Goal: Information Seeking & Learning: Learn about a topic

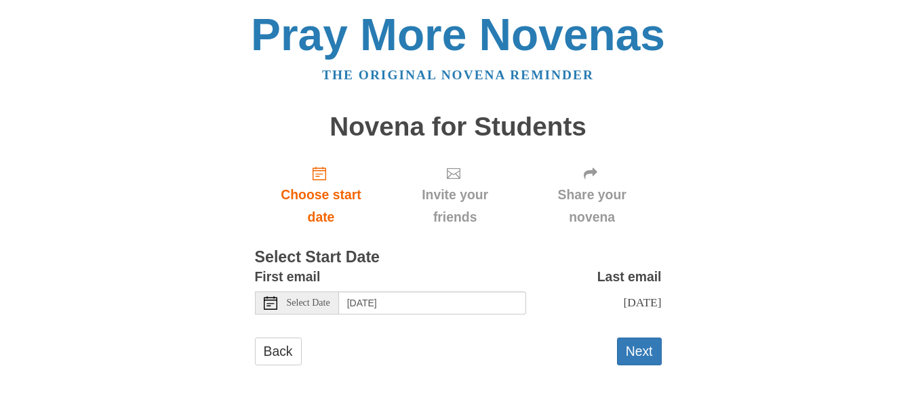
scroll to position [16959, 0]
click at [640, 352] on button "Next" at bounding box center [639, 352] width 45 height 28
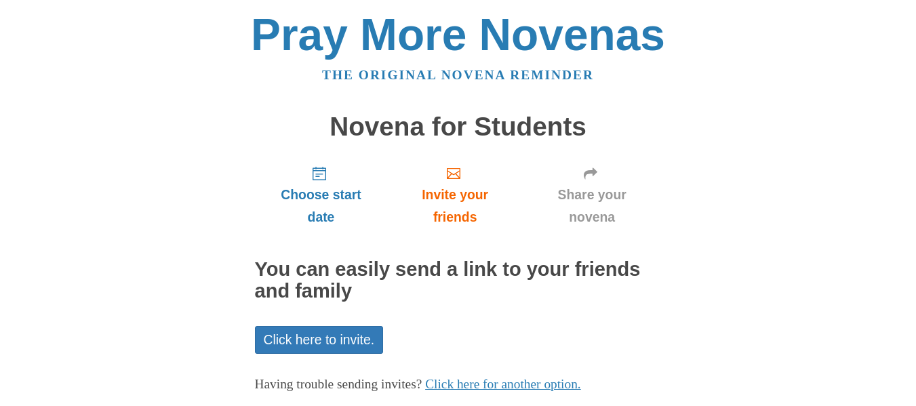
scroll to position [16959, 0]
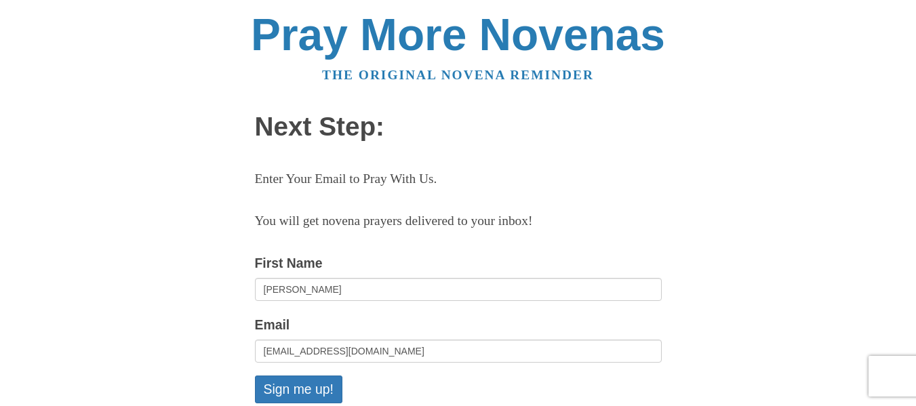
scroll to position [16959, 0]
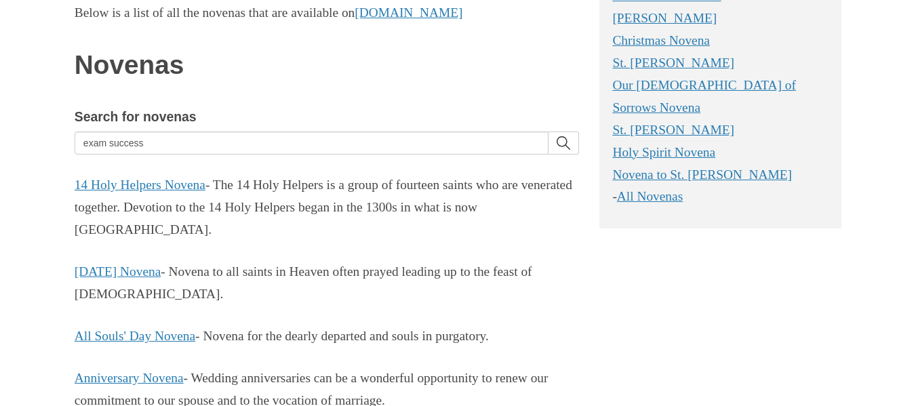
scroll to position [16959, 0]
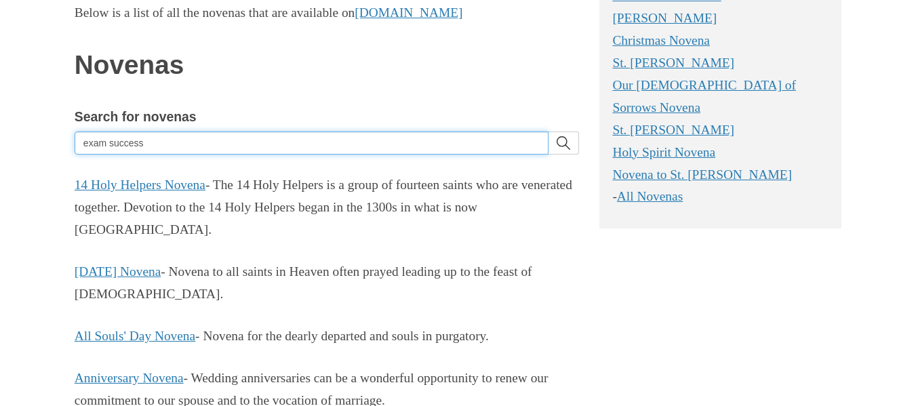
click at [434, 145] on input "exam success" at bounding box center [312, 142] width 474 height 23
type input "e"
type input "GOOD HEALTH"
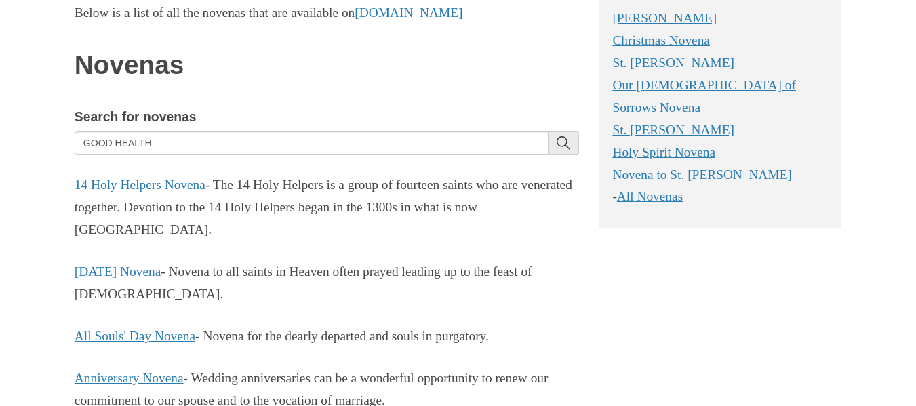
click at [561, 136] on button "search" at bounding box center [563, 142] width 31 height 23
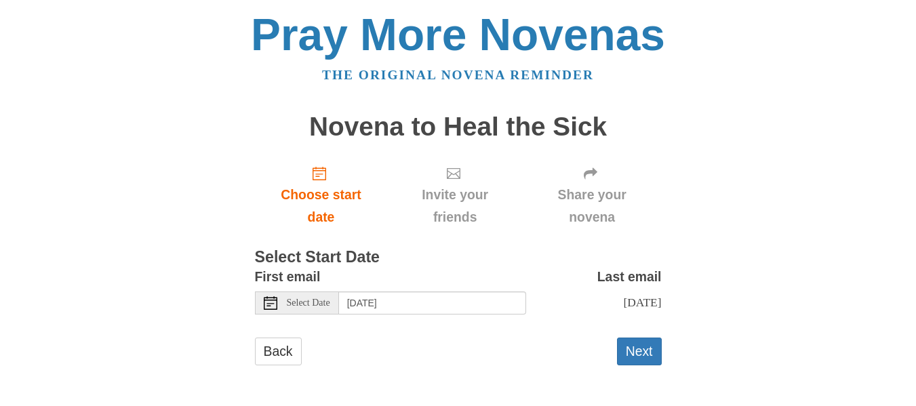
scroll to position [16959, 0]
click at [643, 361] on button "Next" at bounding box center [639, 352] width 45 height 28
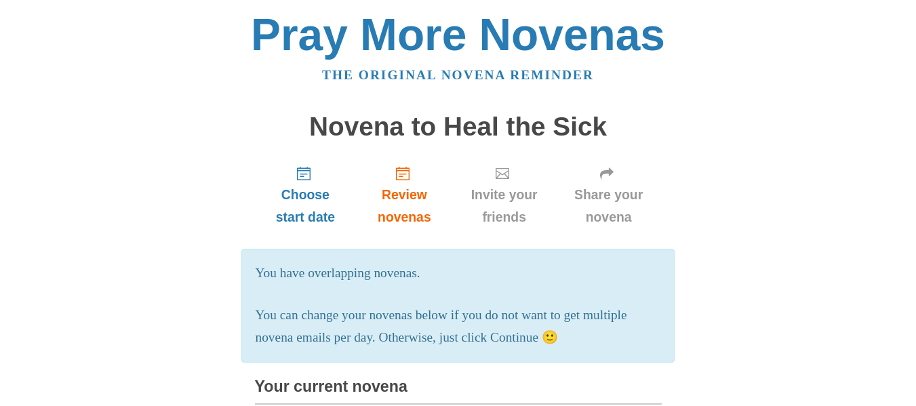
scroll to position [16959, 0]
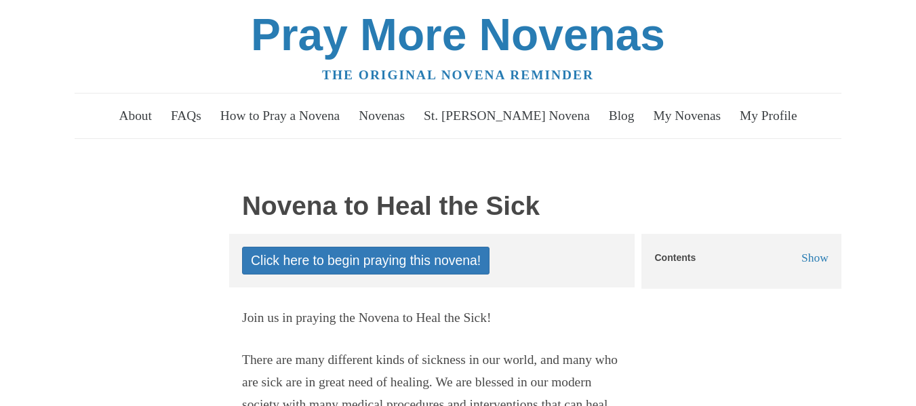
scroll to position [16959, 0]
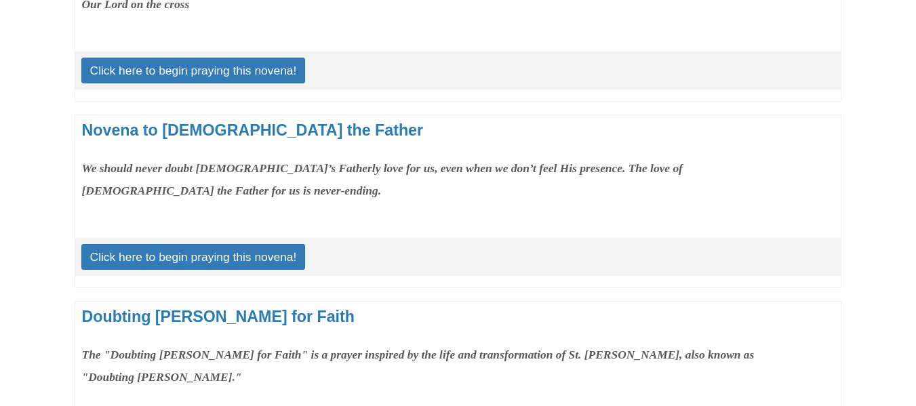
scroll to position [678, 0]
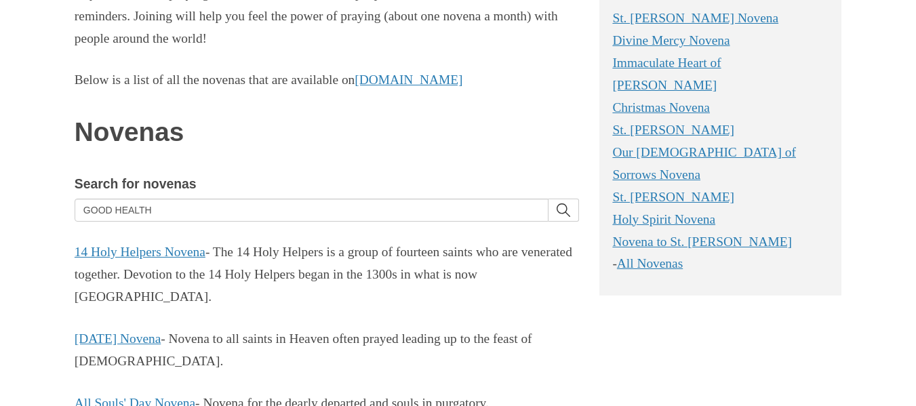
scroll to position [288, 0]
click at [687, 123] on link "St. Joseph Novena" at bounding box center [673, 130] width 122 height 14
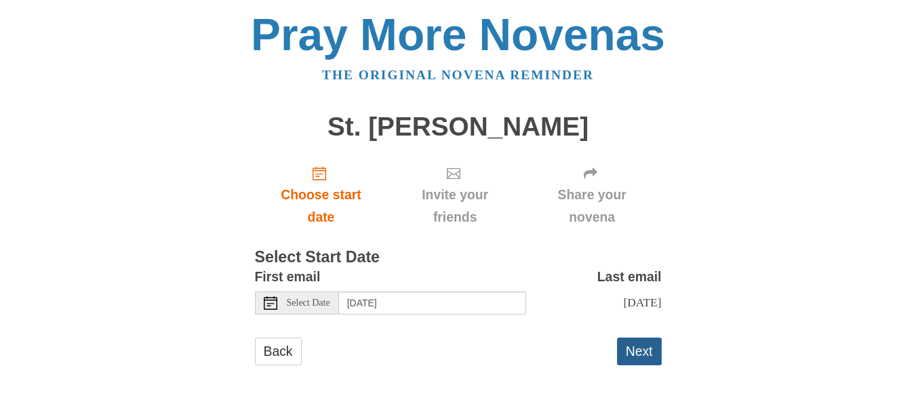
scroll to position [16959, 0]
click at [641, 365] on button "Next" at bounding box center [639, 352] width 45 height 28
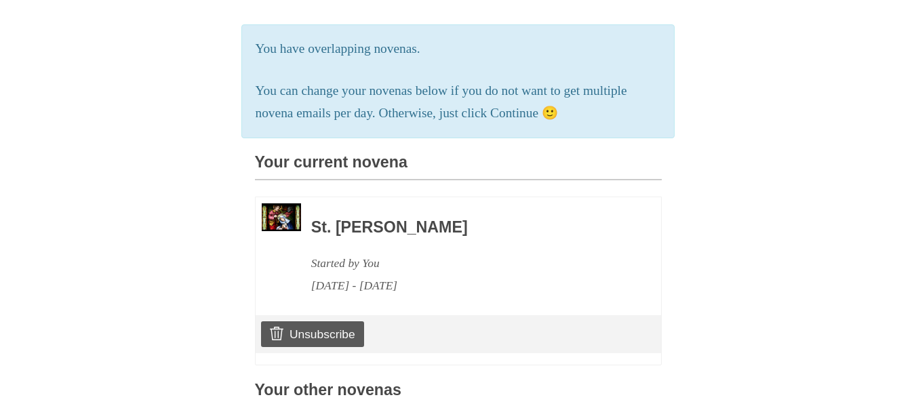
scroll to position [271, 0]
